Goal: Task Accomplishment & Management: Complete application form

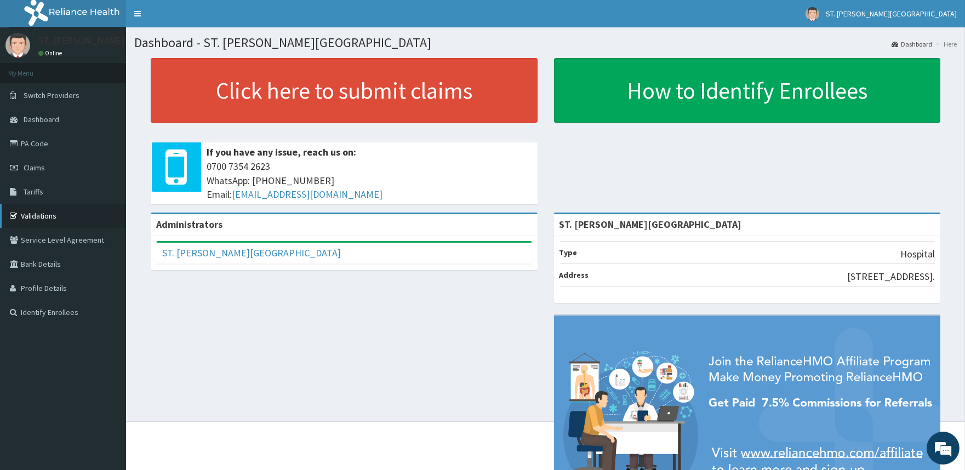
click at [44, 209] on link "Validations" at bounding box center [63, 216] width 126 height 24
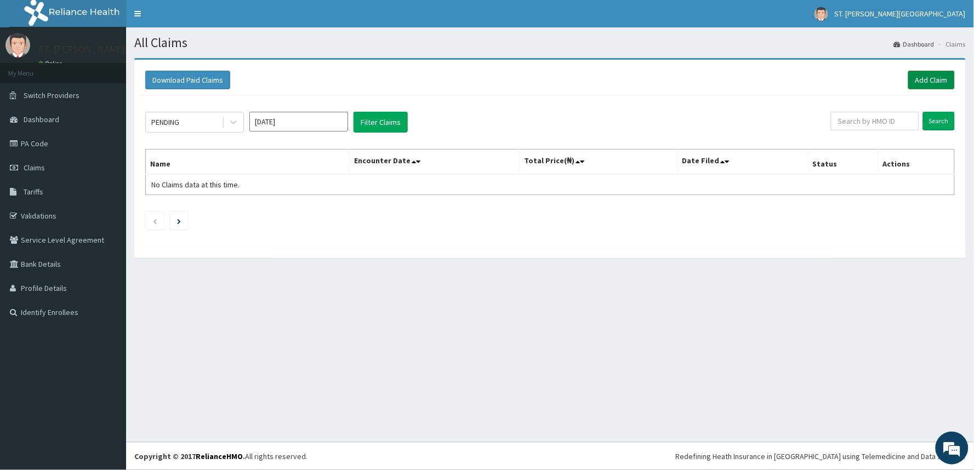
click at [928, 79] on link "Add Claim" at bounding box center [931, 80] width 47 height 19
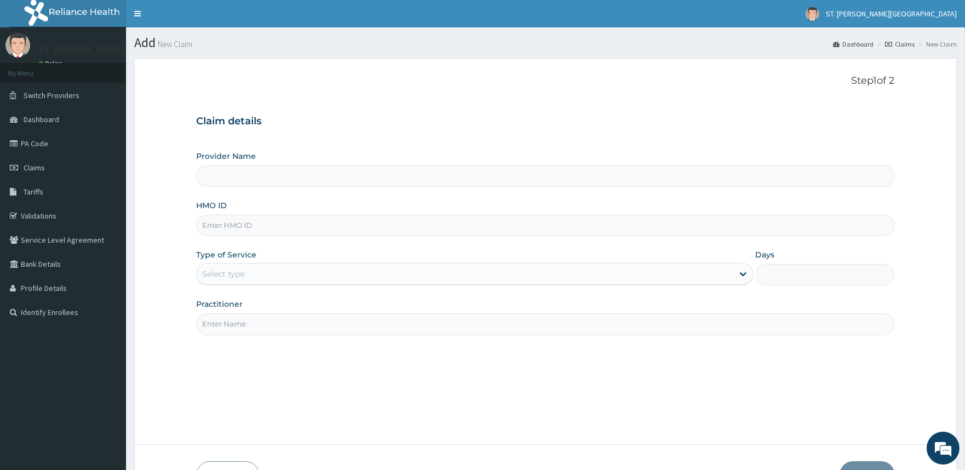
type input "ST. [PERSON_NAME][GEOGRAPHIC_DATA]"
click at [228, 228] on input "HMO ID" at bounding box center [545, 225] width 698 height 21
click at [260, 222] on input "HMO ID" at bounding box center [545, 225] width 698 height 21
type input "PRN/10081/A"
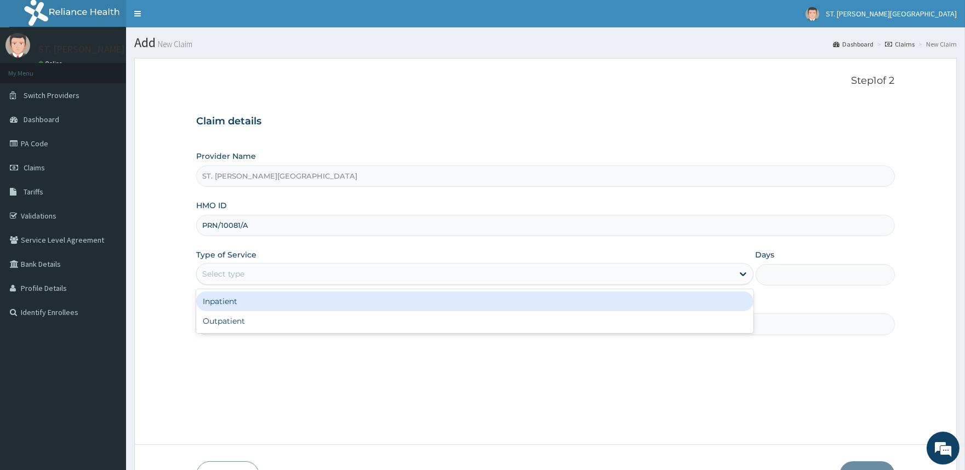
click at [243, 280] on div "Select type" at bounding box center [465, 274] width 536 height 18
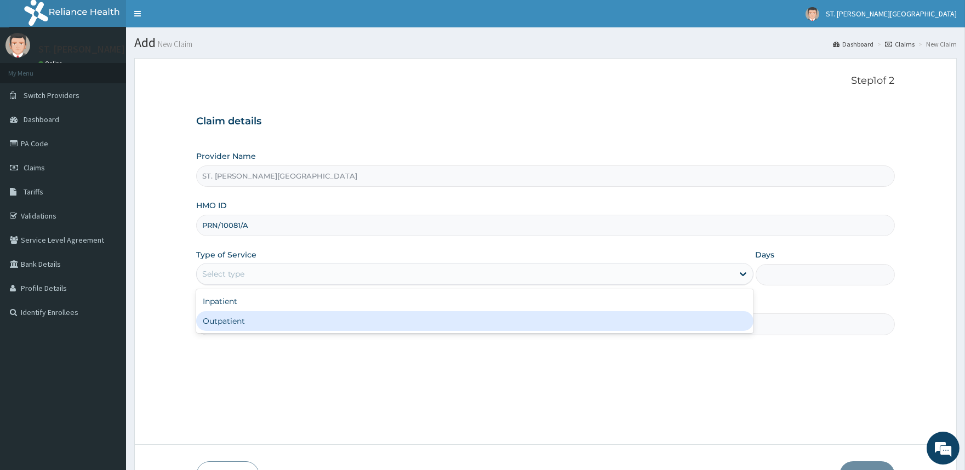
click at [251, 324] on div "Outpatient" at bounding box center [474, 321] width 557 height 20
type input "1"
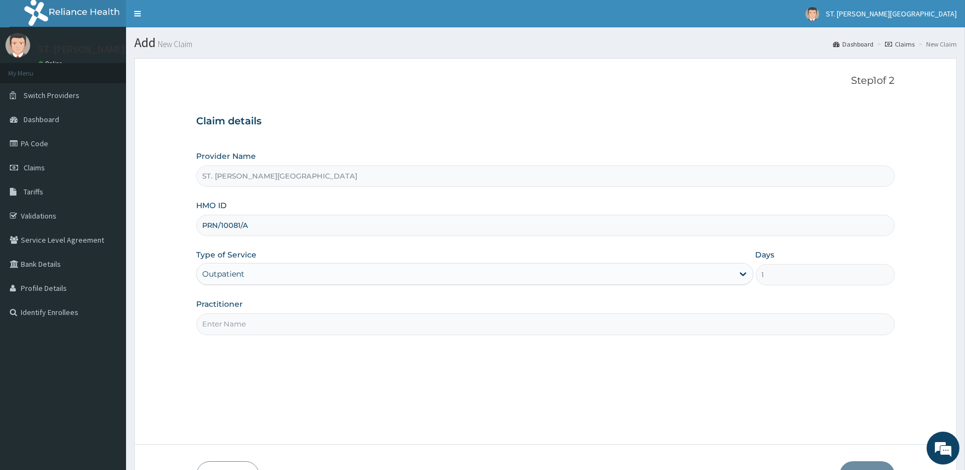
click at [251, 322] on input "Practitioner" at bounding box center [545, 323] width 698 height 21
type input "DR. UMEH"
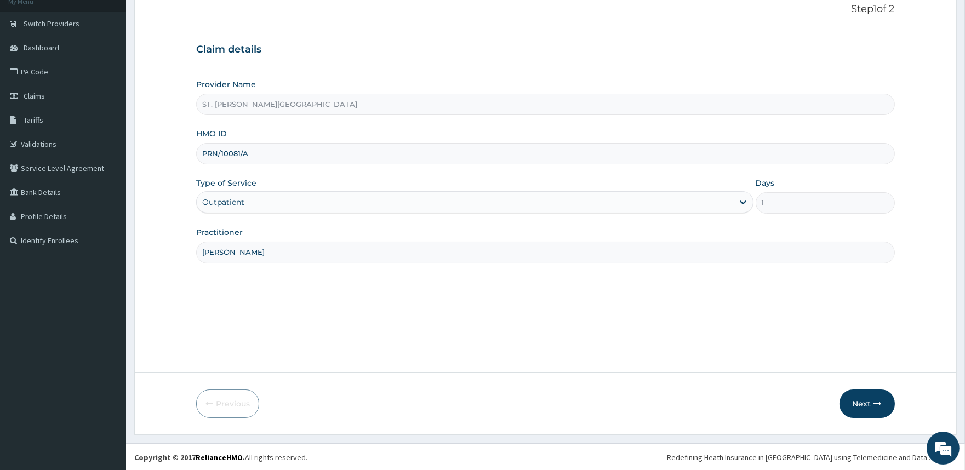
scroll to position [73, 0]
click at [854, 408] on button "Next" at bounding box center [867, 403] width 55 height 28
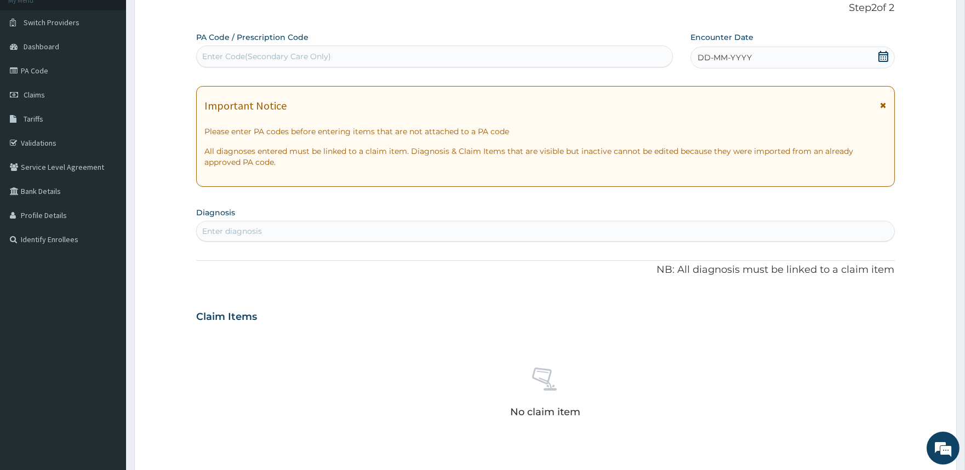
click at [882, 106] on icon at bounding box center [884, 105] width 6 height 8
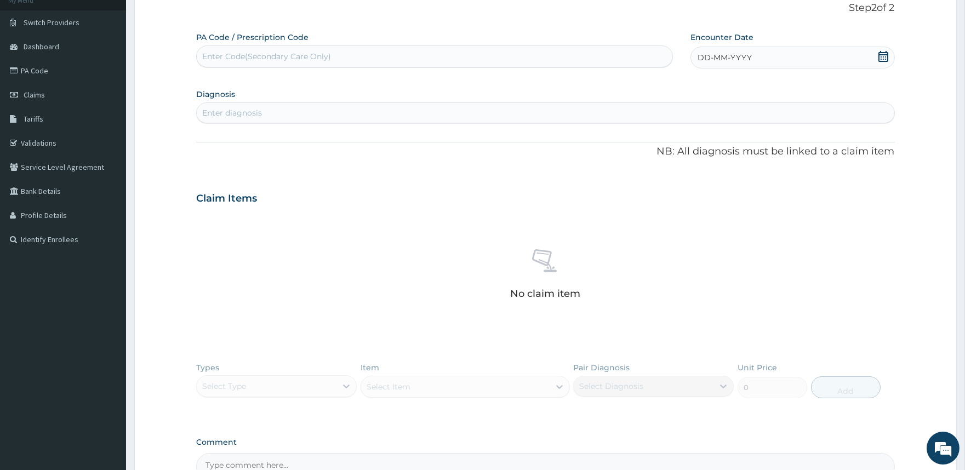
click at [883, 59] on icon at bounding box center [884, 56] width 10 height 11
click at [721, 161] on div "12" at bounding box center [716, 162] width 16 height 16
click at [287, 113] on div "Enter diagnosis" at bounding box center [545, 113] width 697 height 18
type input "PLAS"
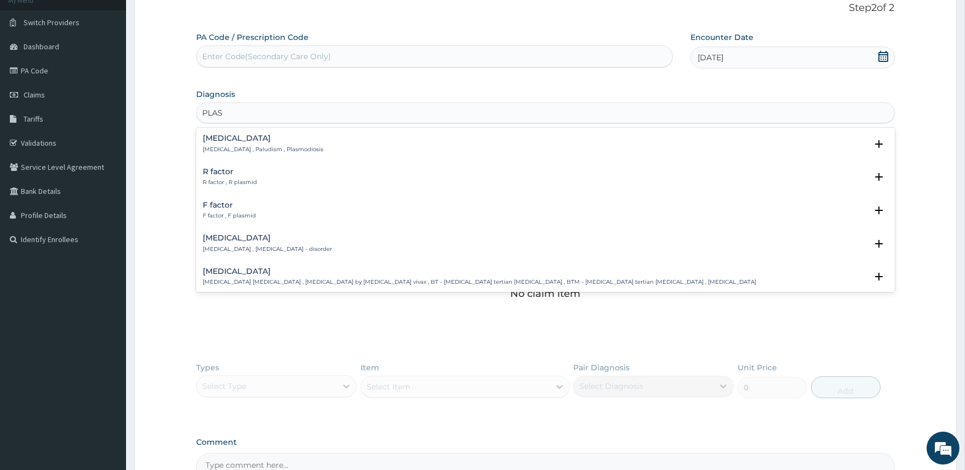
click at [241, 140] on h4 "Malaria" at bounding box center [263, 138] width 121 height 8
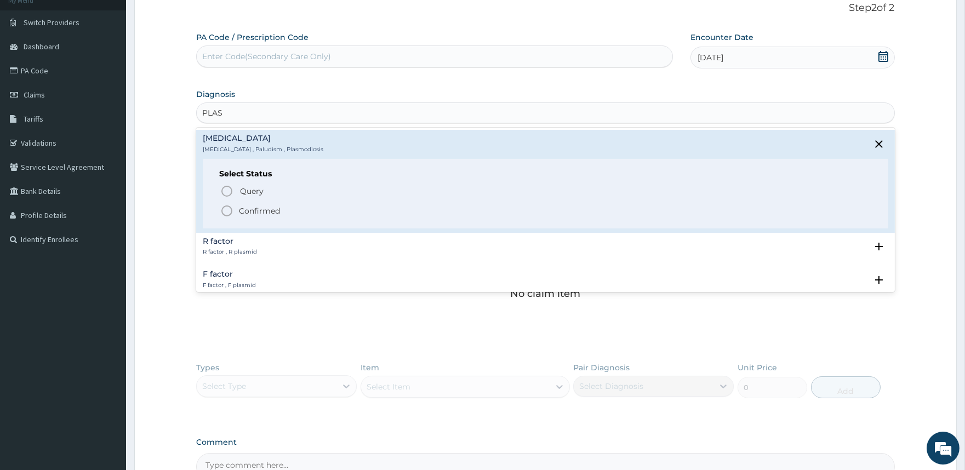
click at [271, 210] on p "Confirmed" at bounding box center [259, 211] width 41 height 11
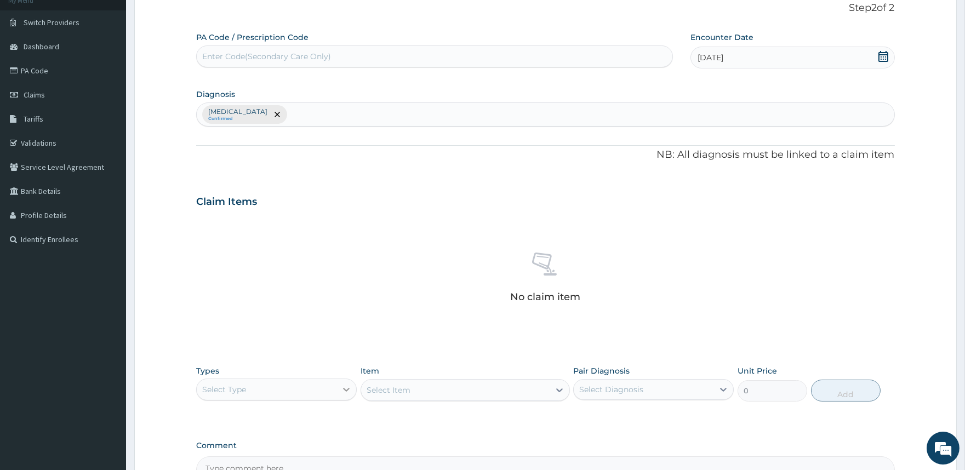
click at [341, 384] on icon at bounding box center [346, 389] width 11 height 11
click at [347, 389] on icon at bounding box center [346, 389] width 11 height 11
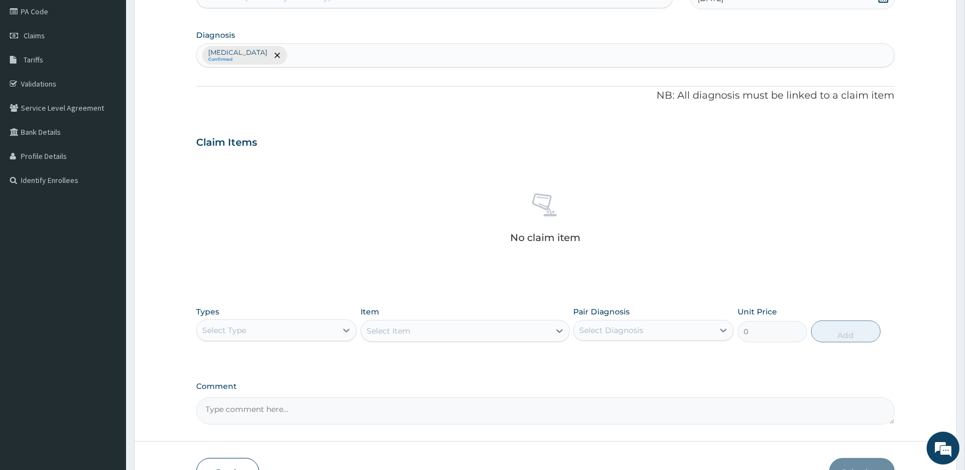
scroll to position [201, 0]
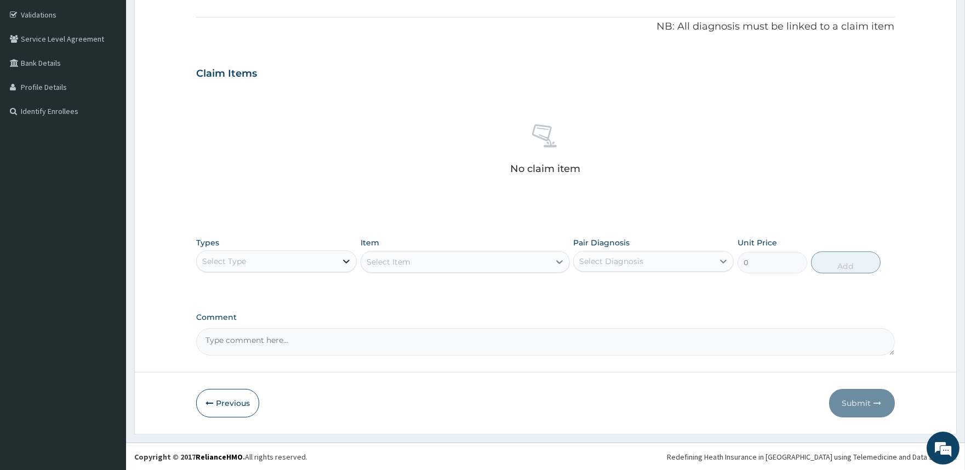
click at [340, 264] on div at bounding box center [346, 262] width 20 height 20
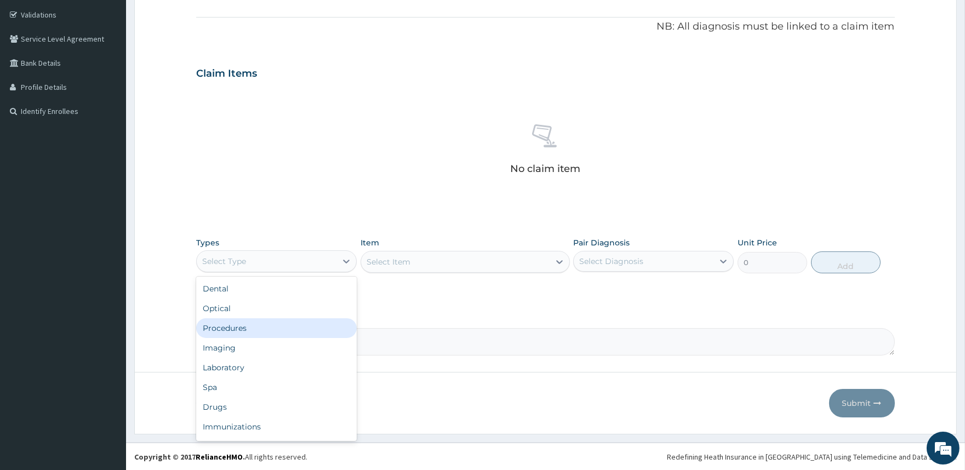
click at [281, 321] on div "Procedures" at bounding box center [276, 328] width 161 height 20
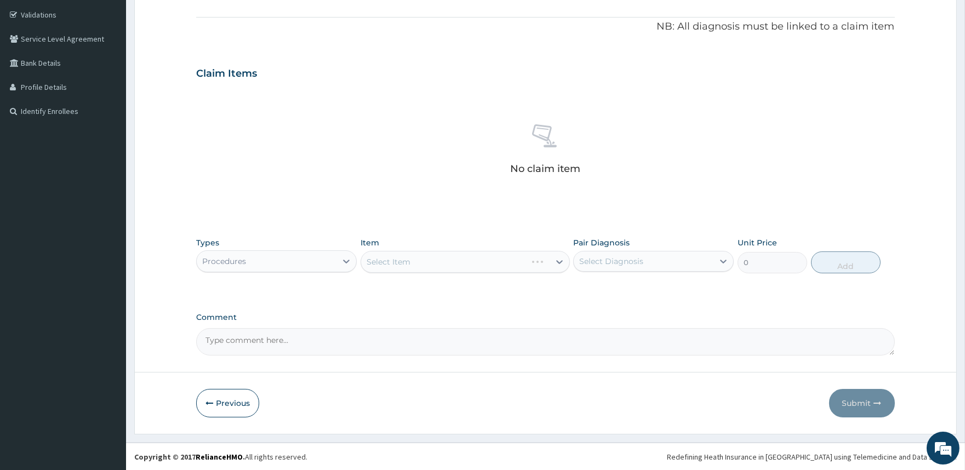
click at [549, 264] on div "Select Item" at bounding box center [465, 262] width 209 height 22
click at [560, 261] on div "Select Item" at bounding box center [465, 262] width 209 height 22
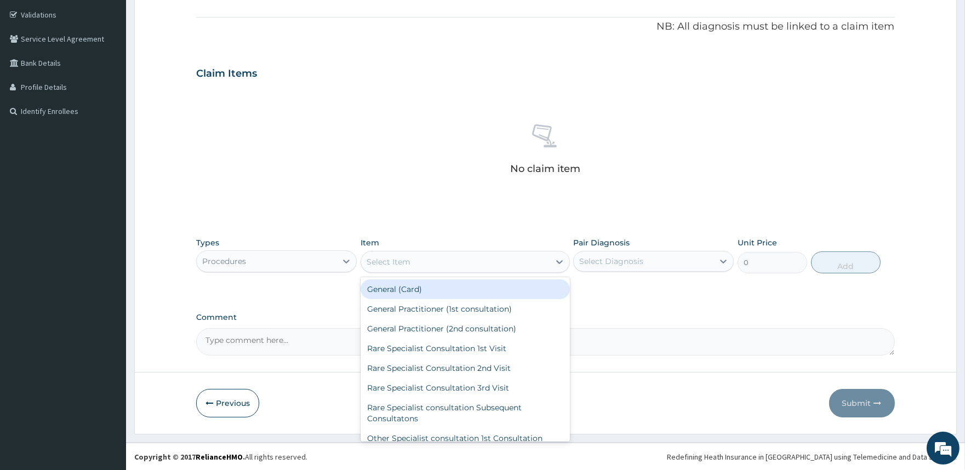
click at [560, 261] on icon at bounding box center [559, 261] width 11 height 11
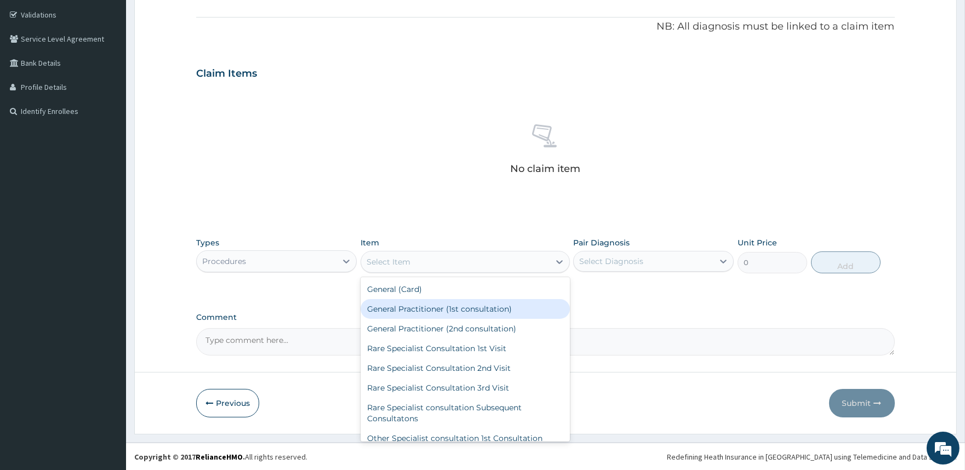
click at [503, 307] on div "General Practitioner (1st consultation)" at bounding box center [465, 309] width 209 height 20
type input "2000"
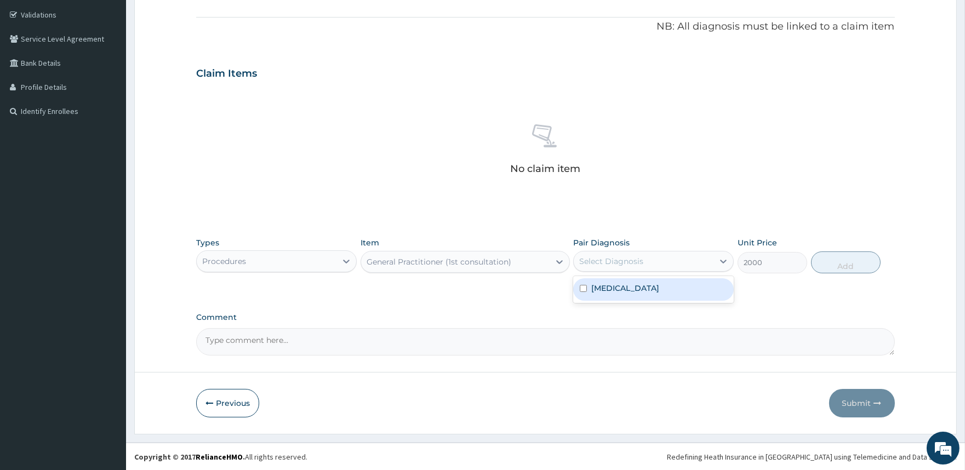
click at [699, 259] on div "Select Diagnosis" at bounding box center [644, 262] width 140 height 18
click at [627, 282] on div "Malaria" at bounding box center [653, 289] width 161 height 22
checkbox input "true"
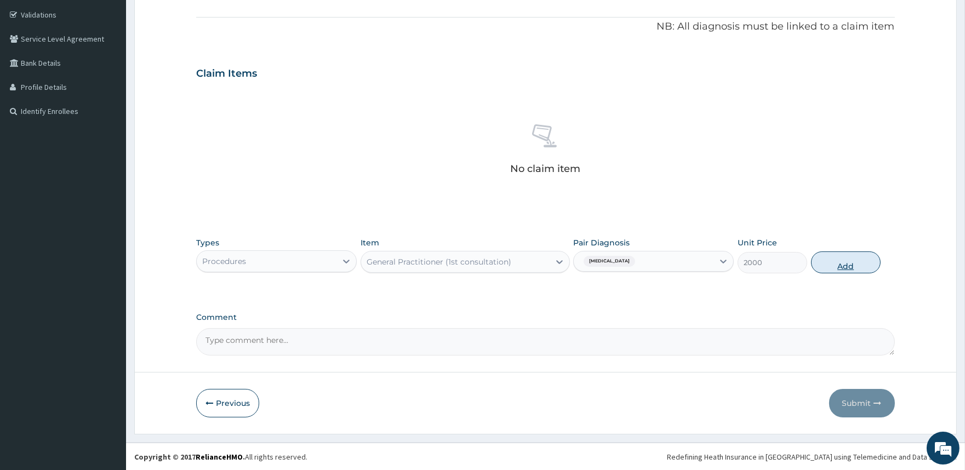
click at [845, 267] on button "Add" at bounding box center [846, 263] width 70 height 22
type input "0"
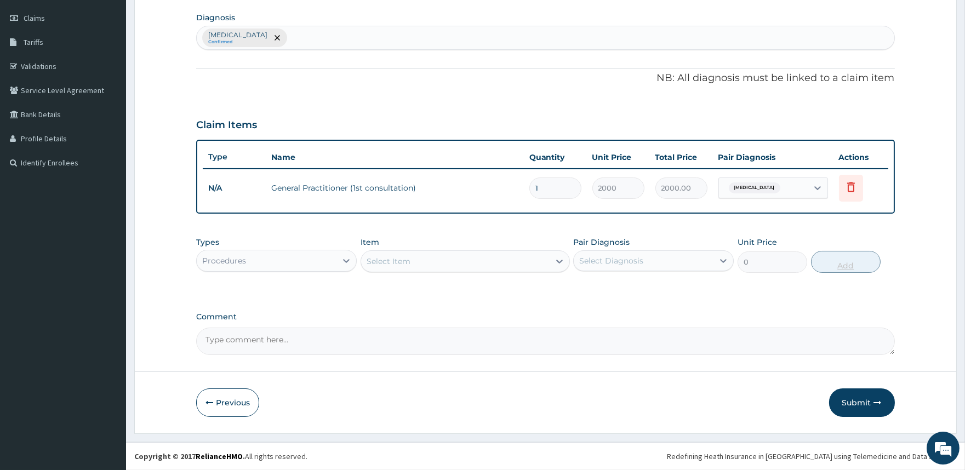
scroll to position [148, 0]
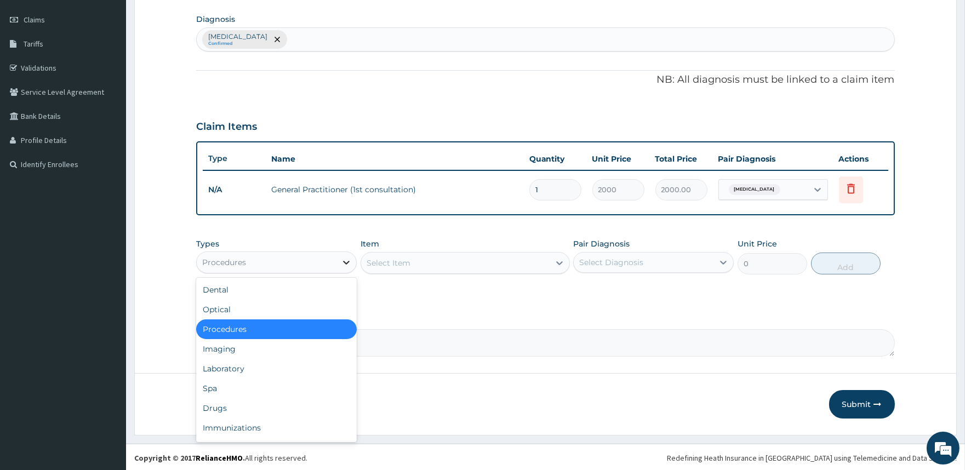
click at [349, 261] on icon at bounding box center [346, 262] width 11 height 11
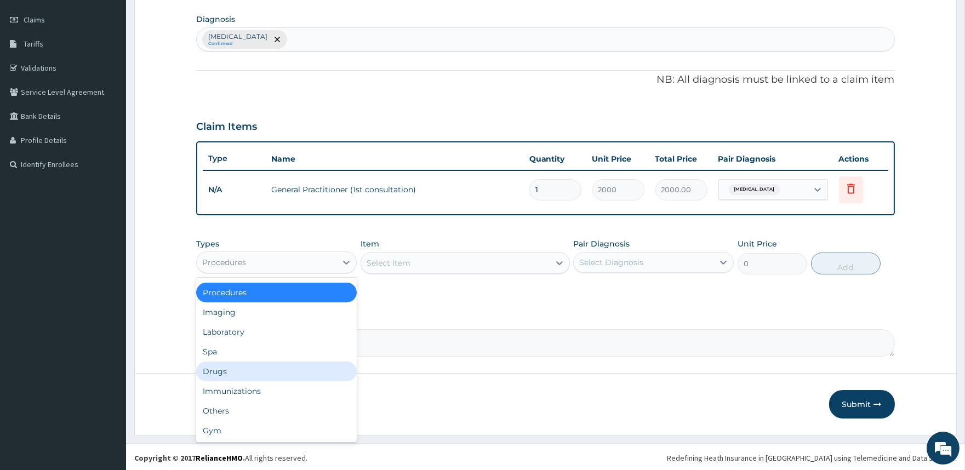
click at [227, 372] on div "Drugs" at bounding box center [276, 372] width 161 height 20
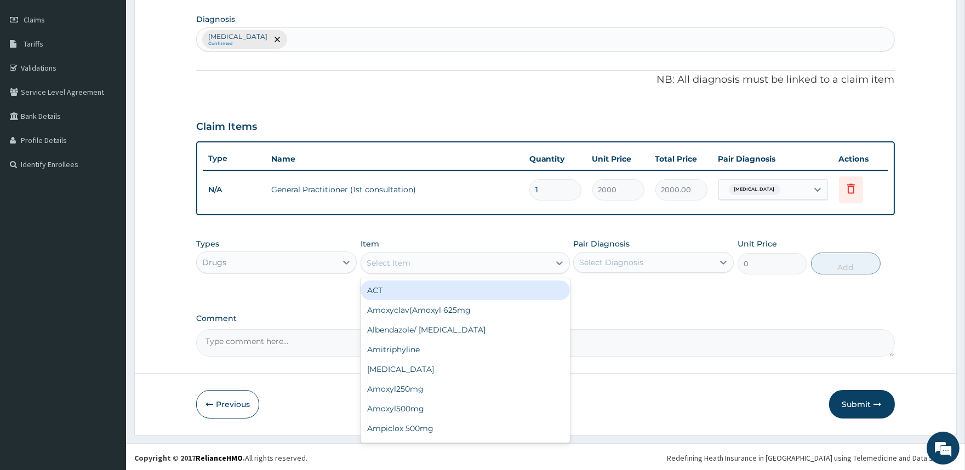
click at [558, 261] on icon at bounding box center [559, 263] width 11 height 11
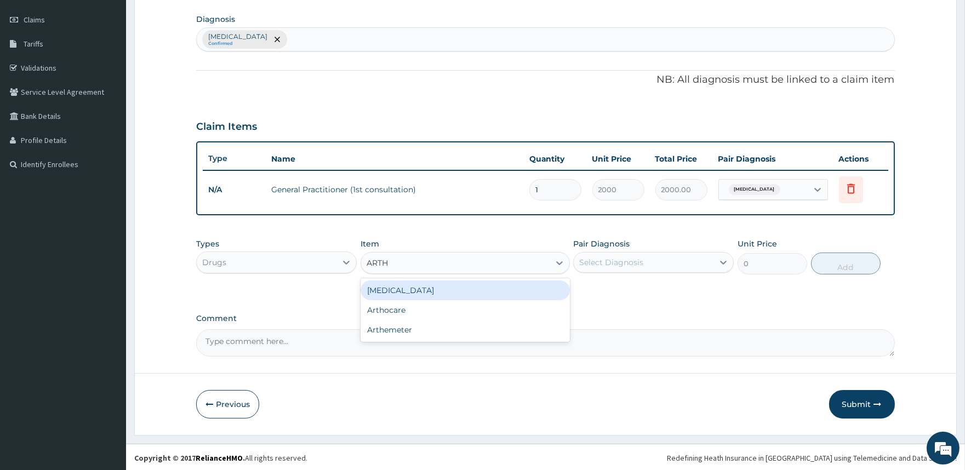
type input "ARTHE"
click at [499, 288] on div "Arthemeter" at bounding box center [465, 291] width 209 height 20
type input "960"
click at [598, 261] on div "Select Diagnosis" at bounding box center [611, 262] width 64 height 11
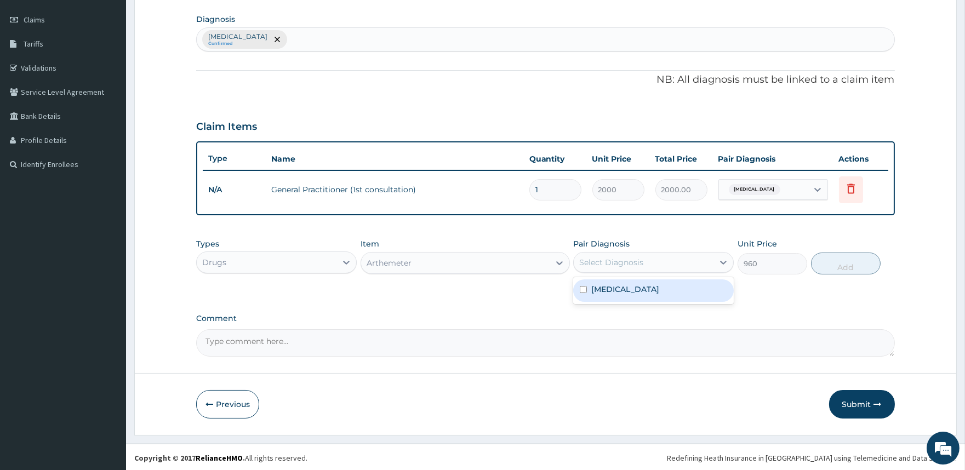
click at [598, 284] on label "Malaria" at bounding box center [625, 289] width 68 height 11
checkbox input "true"
click at [847, 261] on button "Add" at bounding box center [846, 264] width 70 height 22
type input "0"
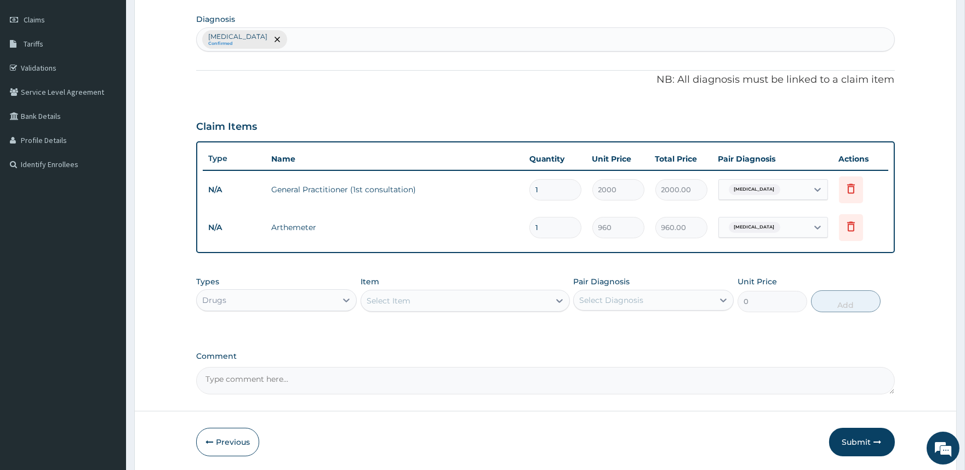
type input "0.00"
type input "6"
type input "5760.00"
type input "6"
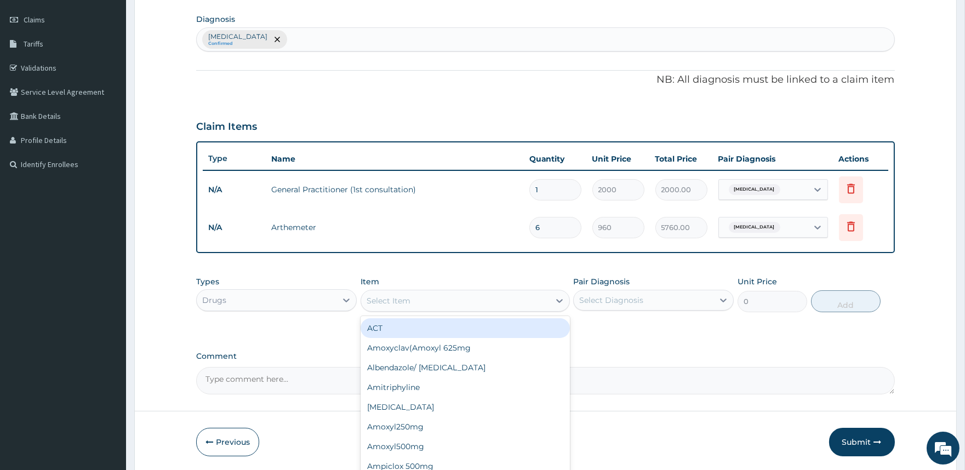
click at [402, 301] on div "Select Item" at bounding box center [389, 300] width 44 height 11
type input "PARAC"
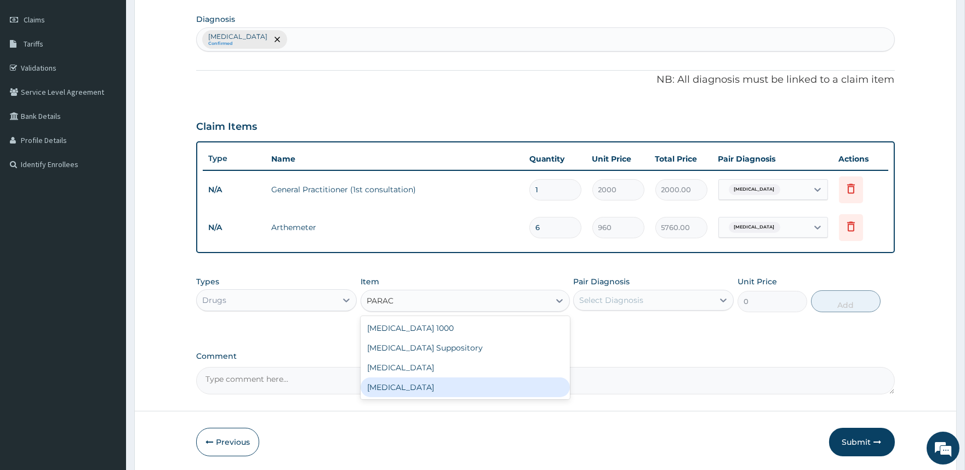
click at [397, 381] on div "Paracetamol" at bounding box center [465, 388] width 209 height 20
type input "560"
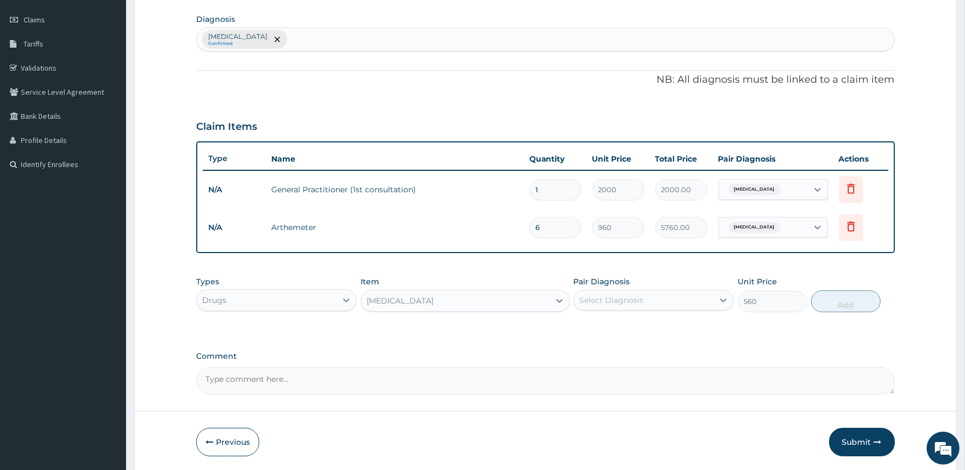
click at [676, 300] on div "Select Diagnosis" at bounding box center [644, 301] width 140 height 18
click at [646, 333] on div "Malaria" at bounding box center [653, 328] width 161 height 22
checkbox input "true"
click at [837, 306] on button "Add" at bounding box center [846, 301] width 70 height 22
type input "0"
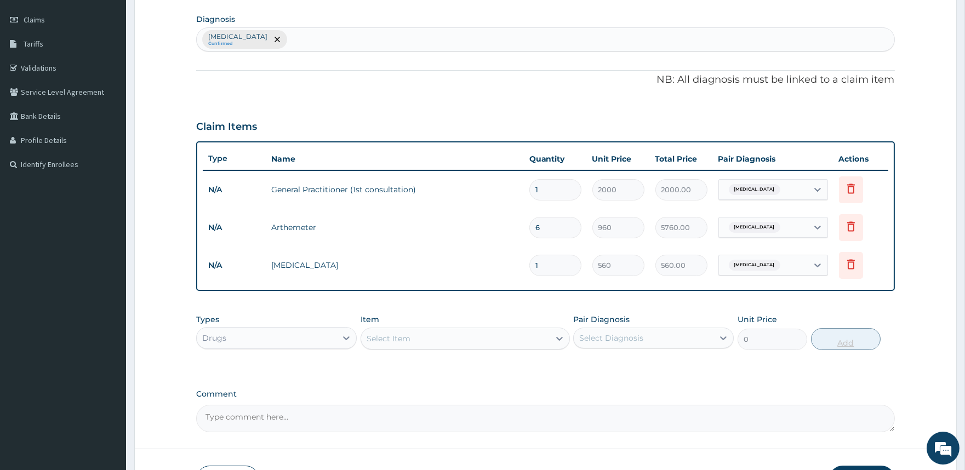
type input "0.00"
type input "2"
type input "1120.00"
type input "2"
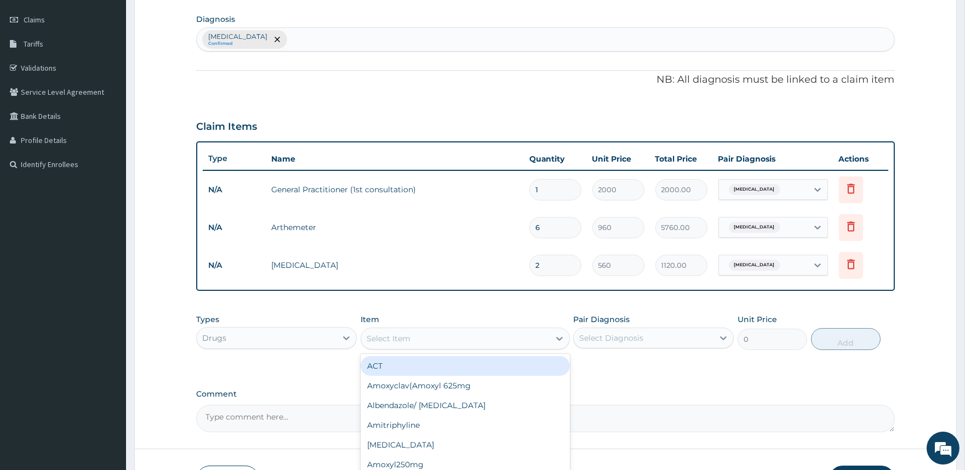
click at [476, 333] on div "Select Item" at bounding box center [455, 339] width 189 height 18
type input "PARACE"
click at [482, 362] on div "Paracetamol 1000" at bounding box center [465, 366] width 209 height 20
type input "20"
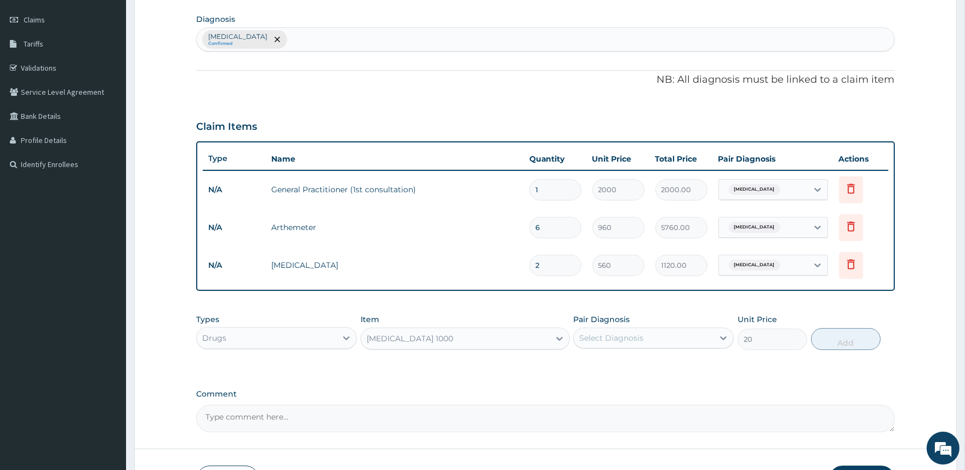
click at [594, 342] on div "Select Diagnosis" at bounding box center [611, 338] width 64 height 11
click at [594, 362] on label "Malaria" at bounding box center [625, 365] width 68 height 11
checkbox input "true"
click at [837, 344] on button "Add" at bounding box center [846, 339] width 70 height 22
type input "0"
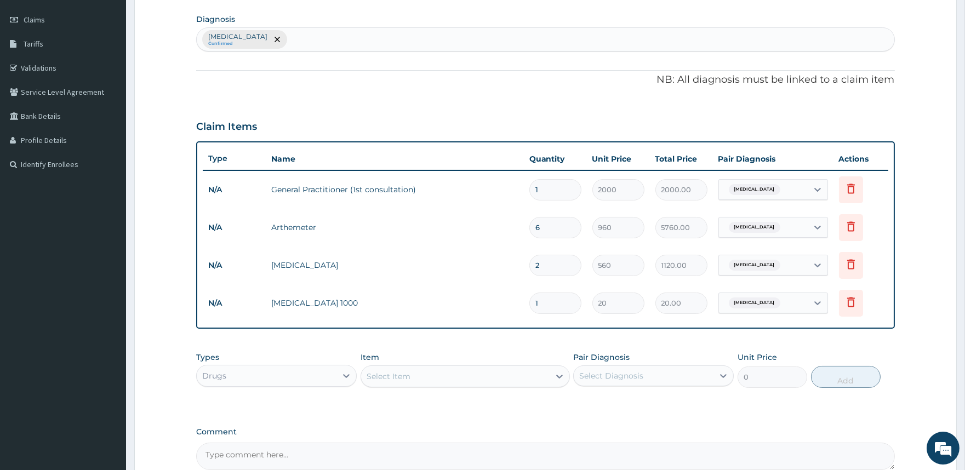
type input "18"
type input "360.00"
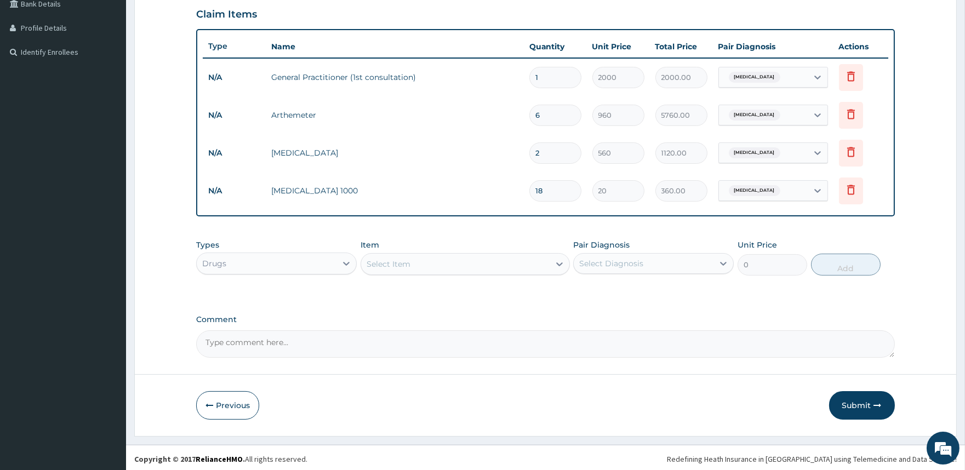
scroll to position [262, 0]
type input "18"
click at [846, 404] on button "Submit" at bounding box center [862, 404] width 66 height 28
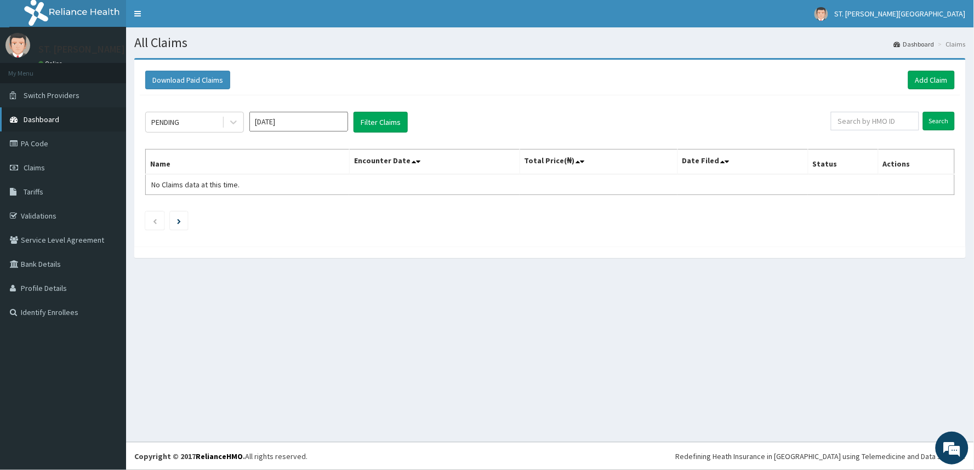
click at [38, 118] on span "Dashboard" at bounding box center [42, 120] width 36 height 10
